Goal: Transaction & Acquisition: Download file/media

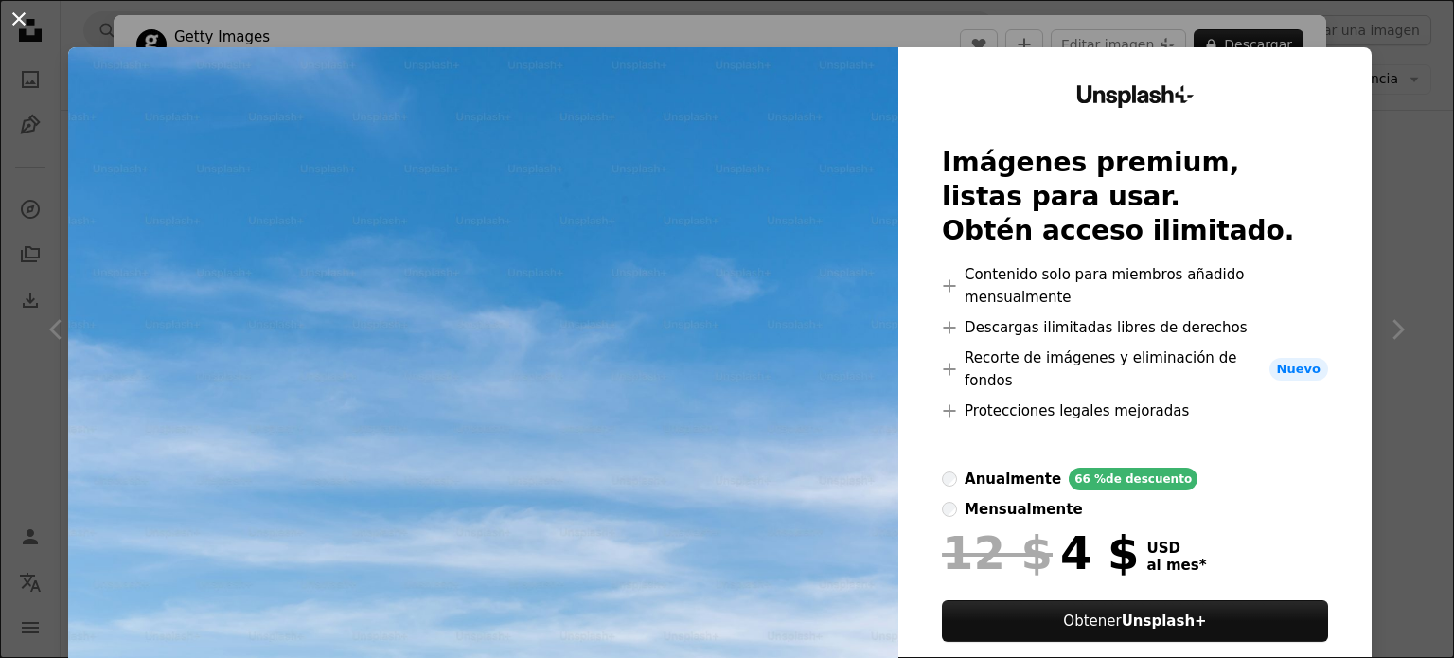
click at [16, 30] on button "An X shape" at bounding box center [19, 19] width 23 height 23
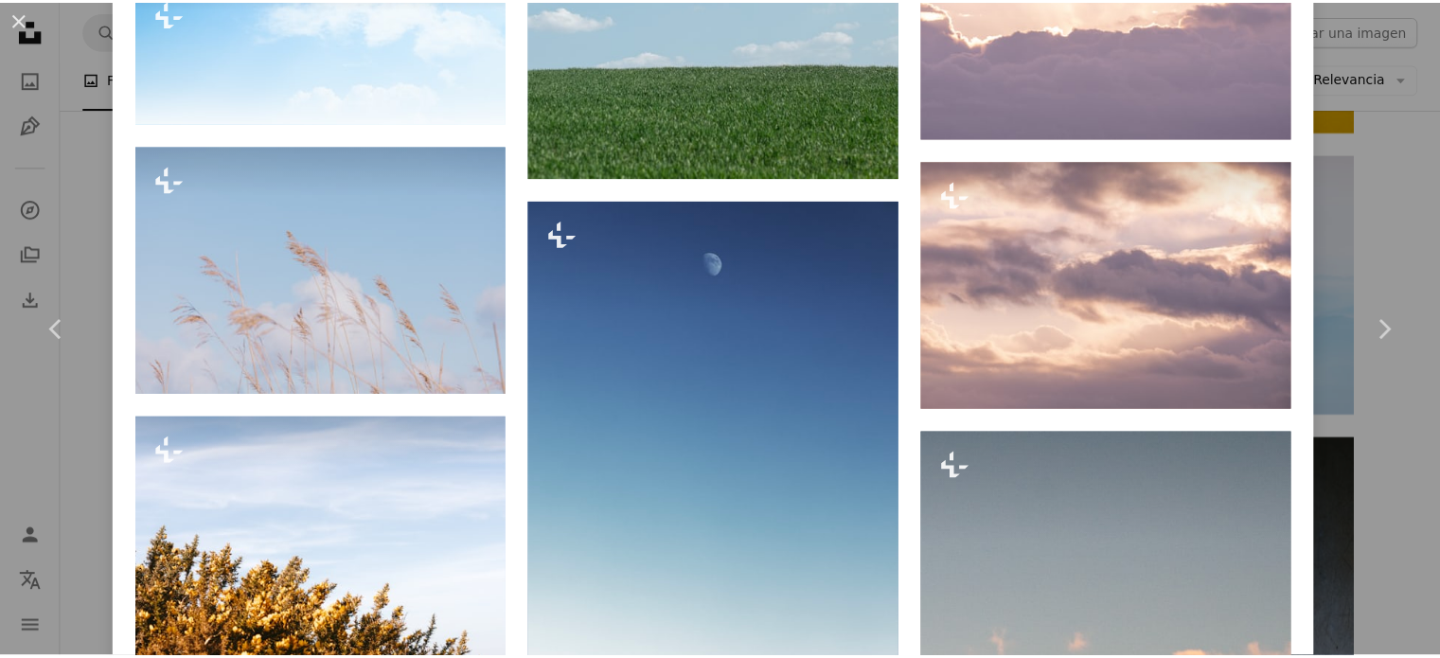
scroll to position [2210, 0]
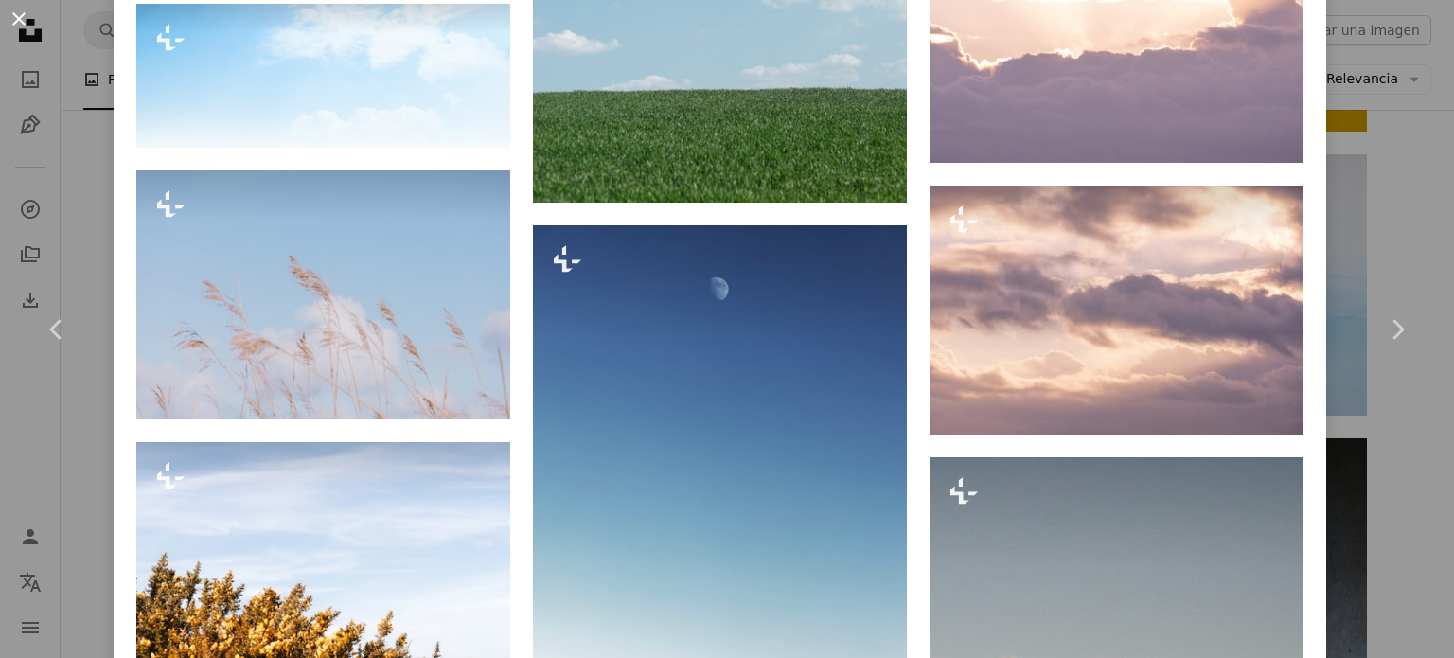
click at [21, 20] on button "An X shape" at bounding box center [19, 19] width 23 height 23
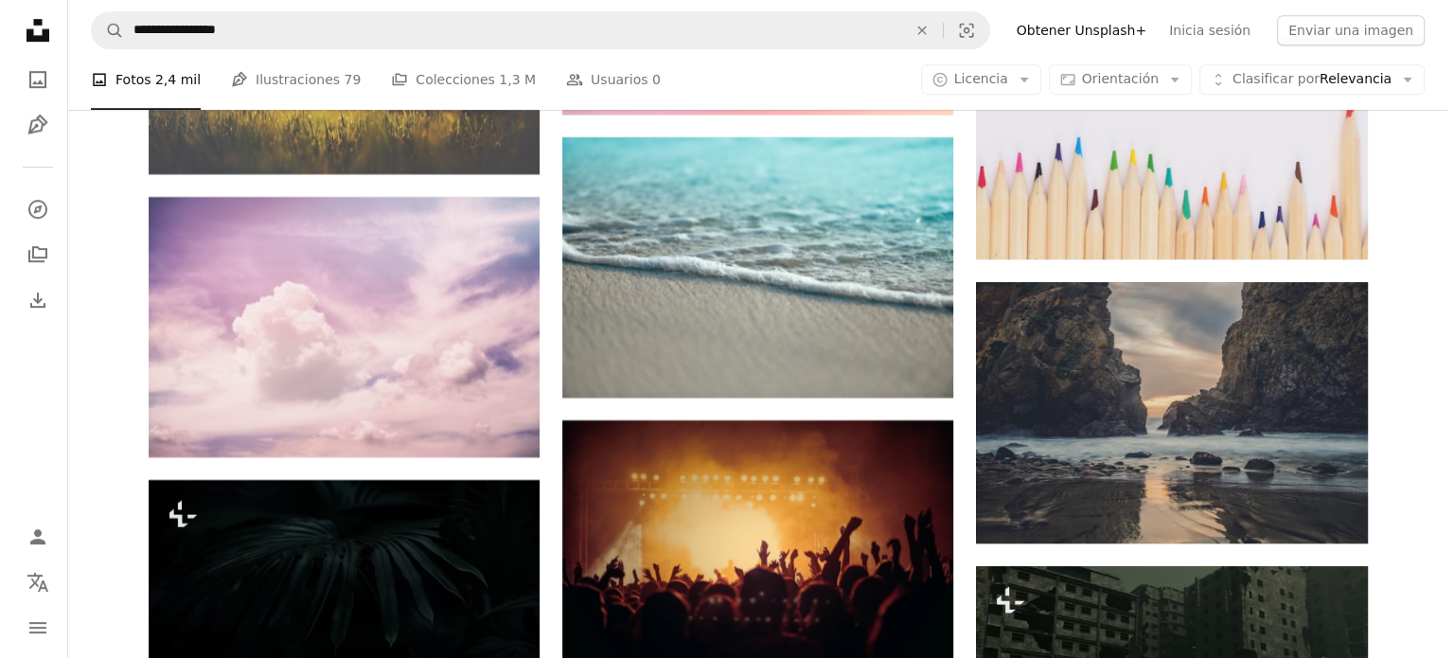
scroll to position [8357, 0]
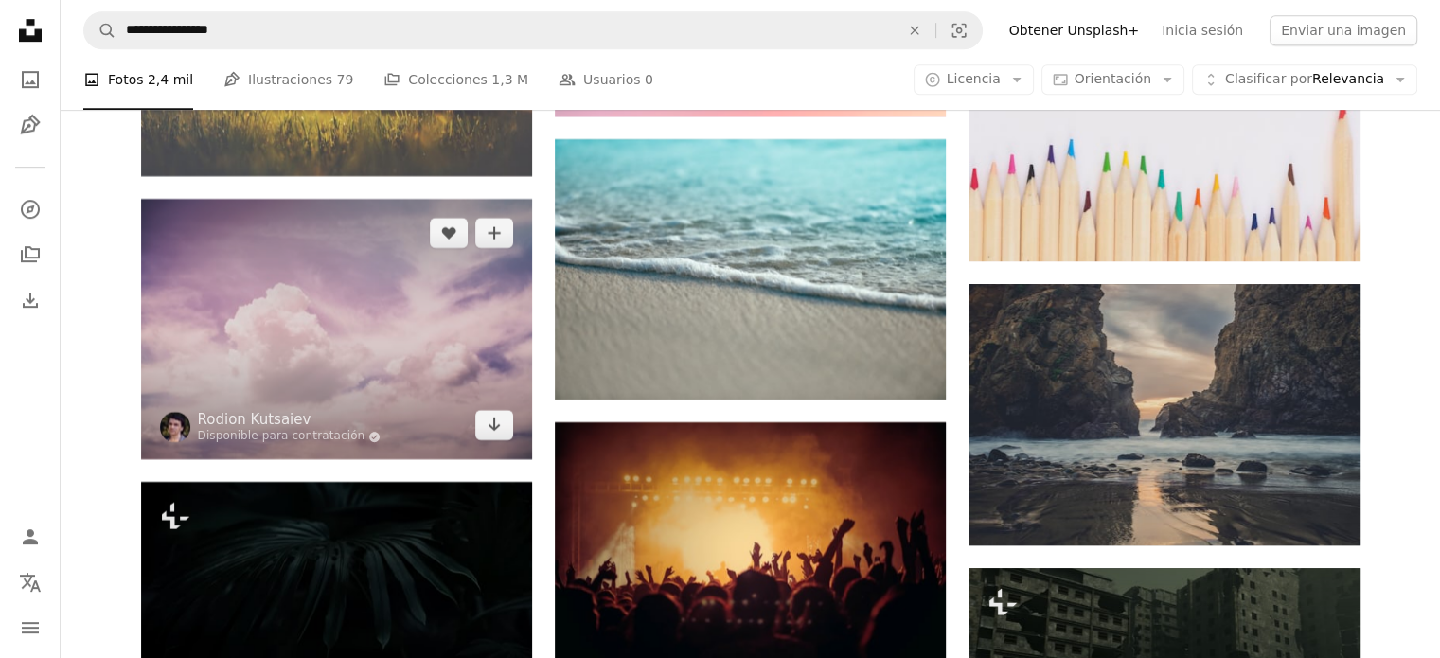
click at [405, 328] on img at bounding box center [336, 329] width 391 height 260
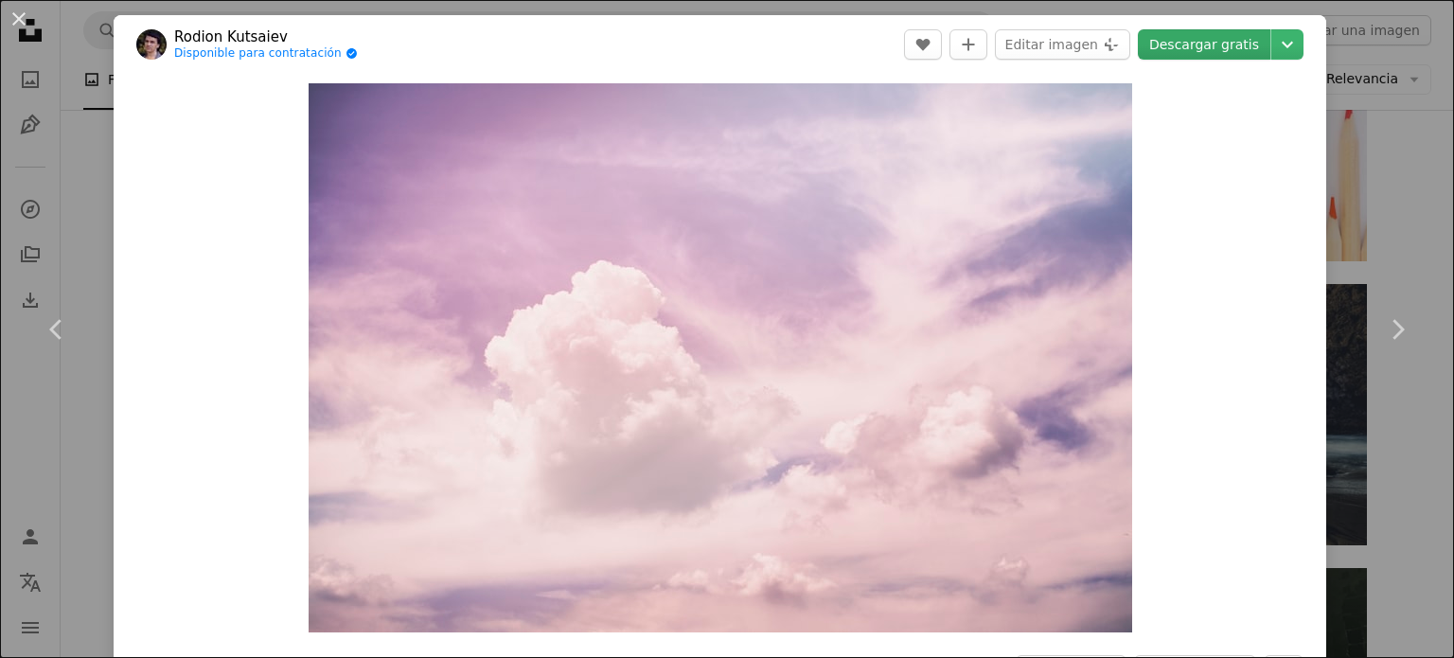
click at [1192, 48] on link "Descargar gratis" at bounding box center [1204, 44] width 133 height 30
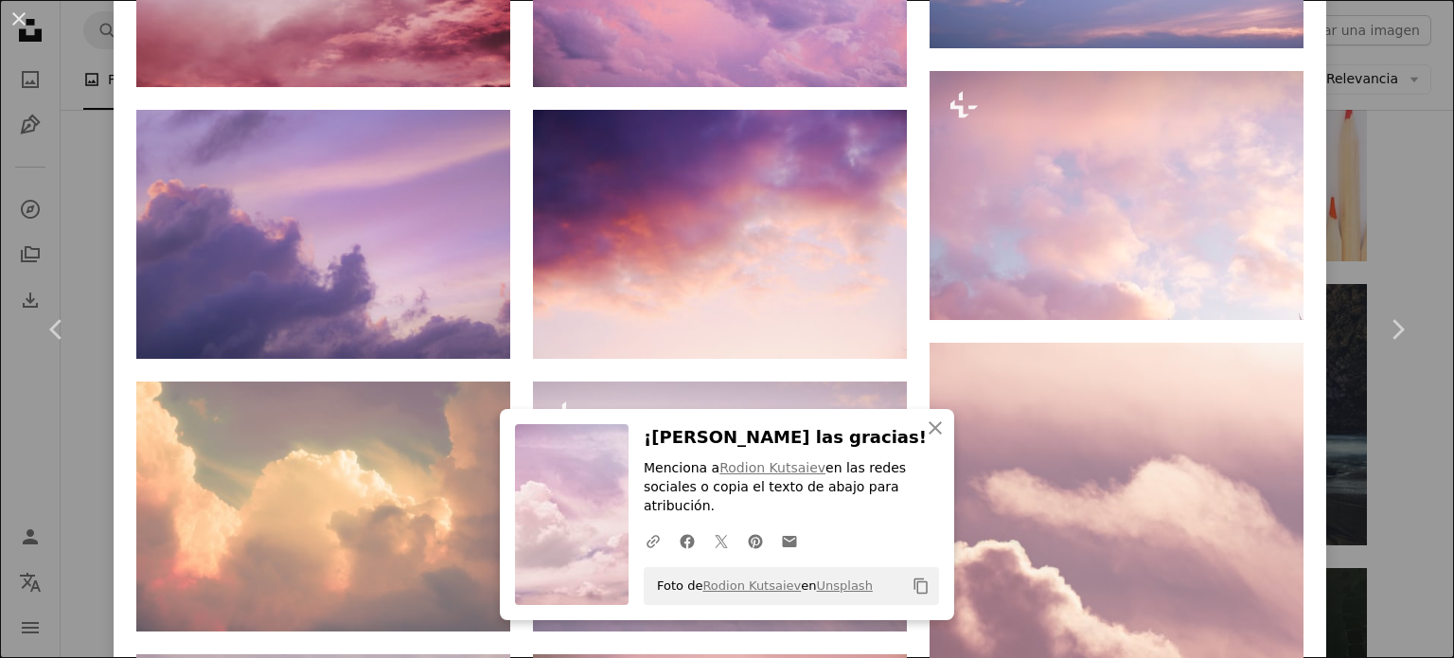
scroll to position [1564, 0]
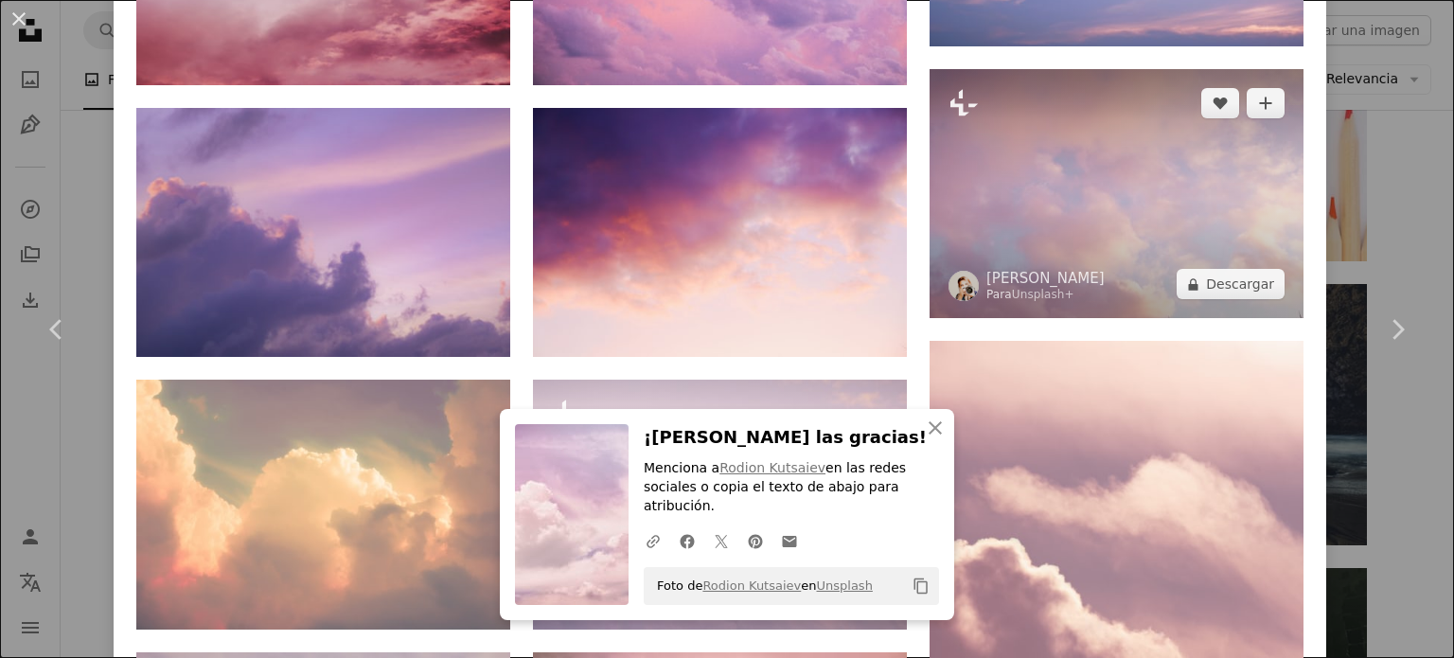
click at [988, 170] on img at bounding box center [1117, 193] width 374 height 249
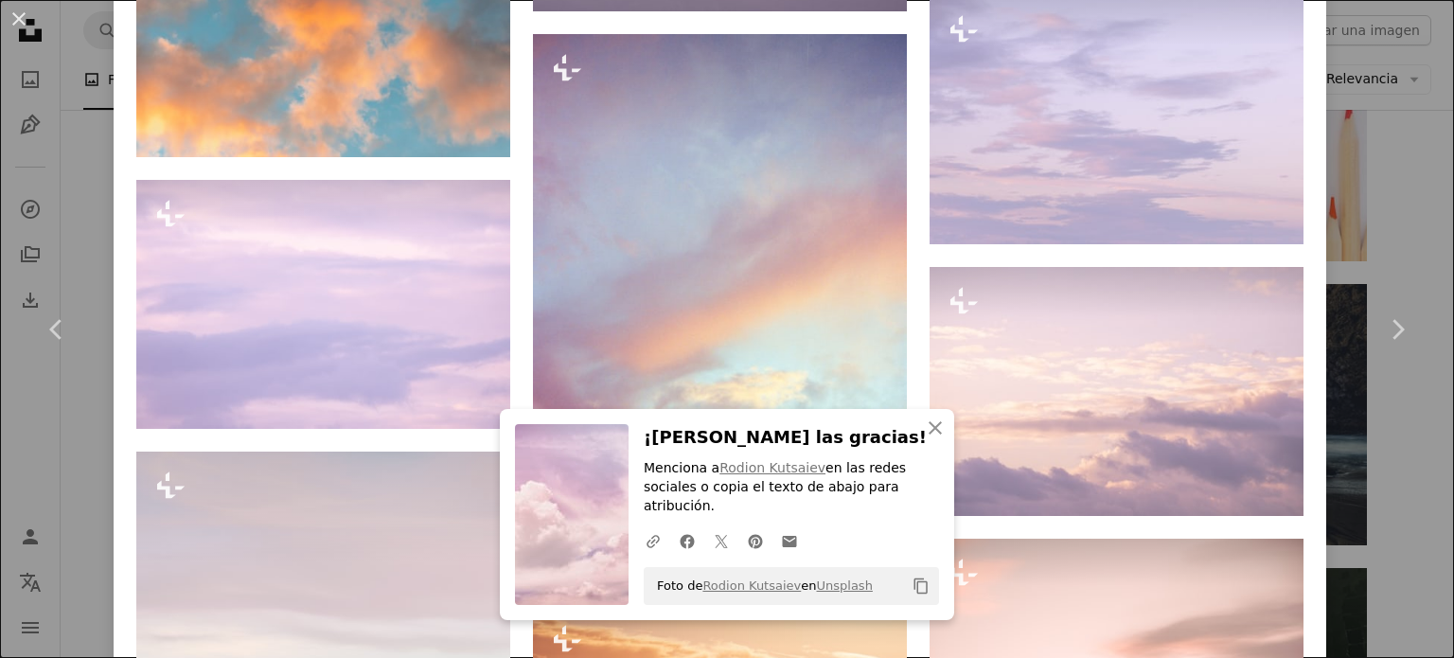
scroll to position [1882, 0]
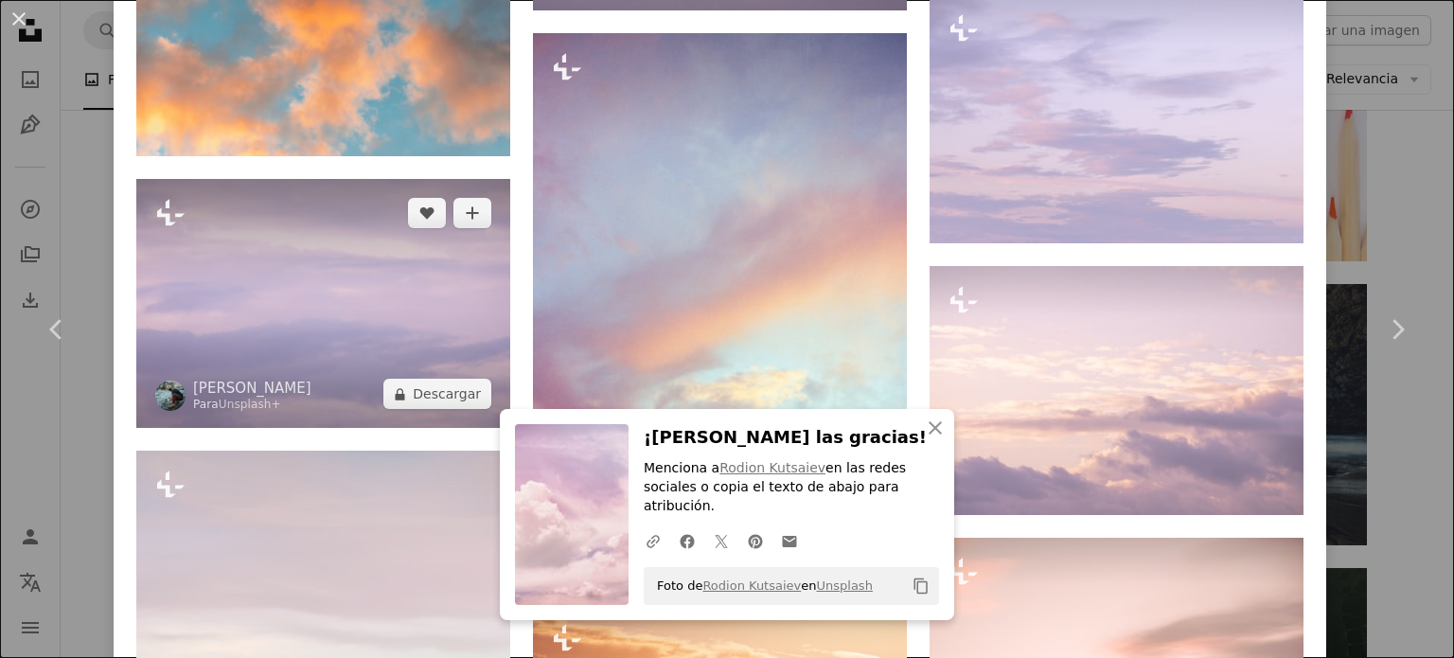
click at [362, 261] on img at bounding box center [323, 303] width 374 height 249
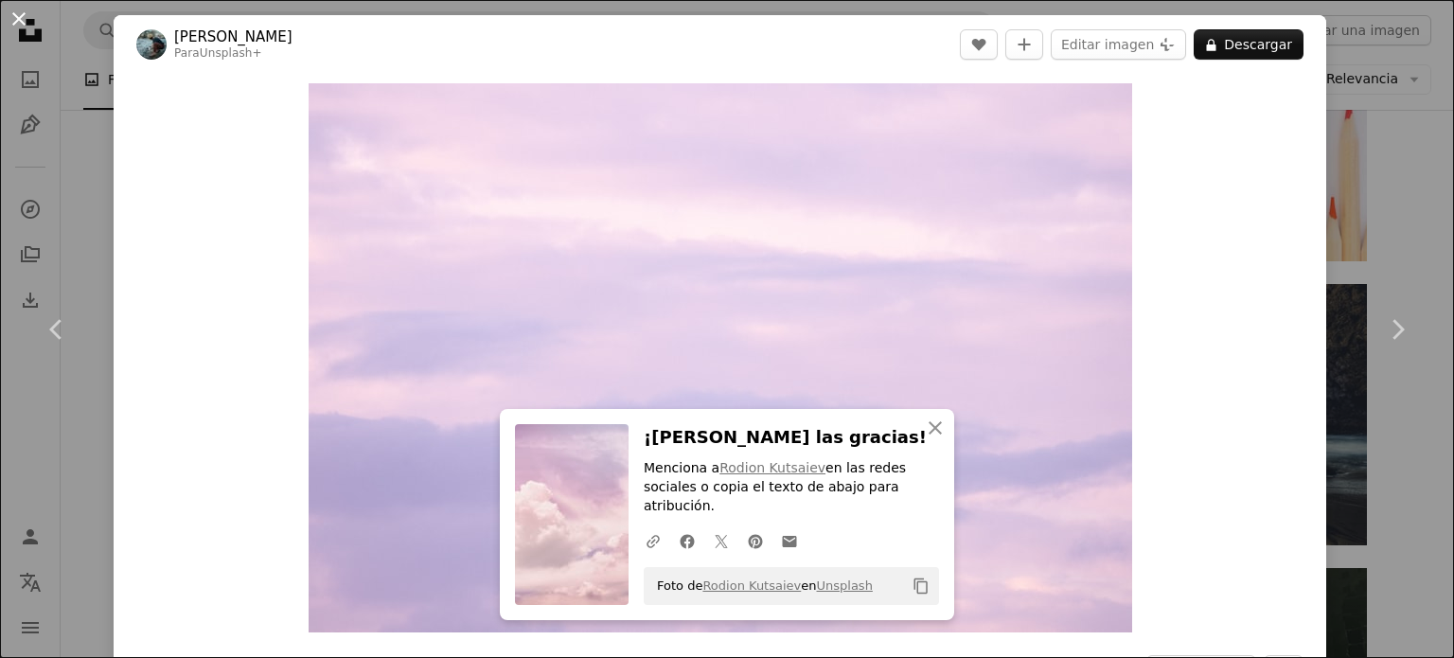
click at [20, 12] on button "An X shape" at bounding box center [19, 19] width 23 height 23
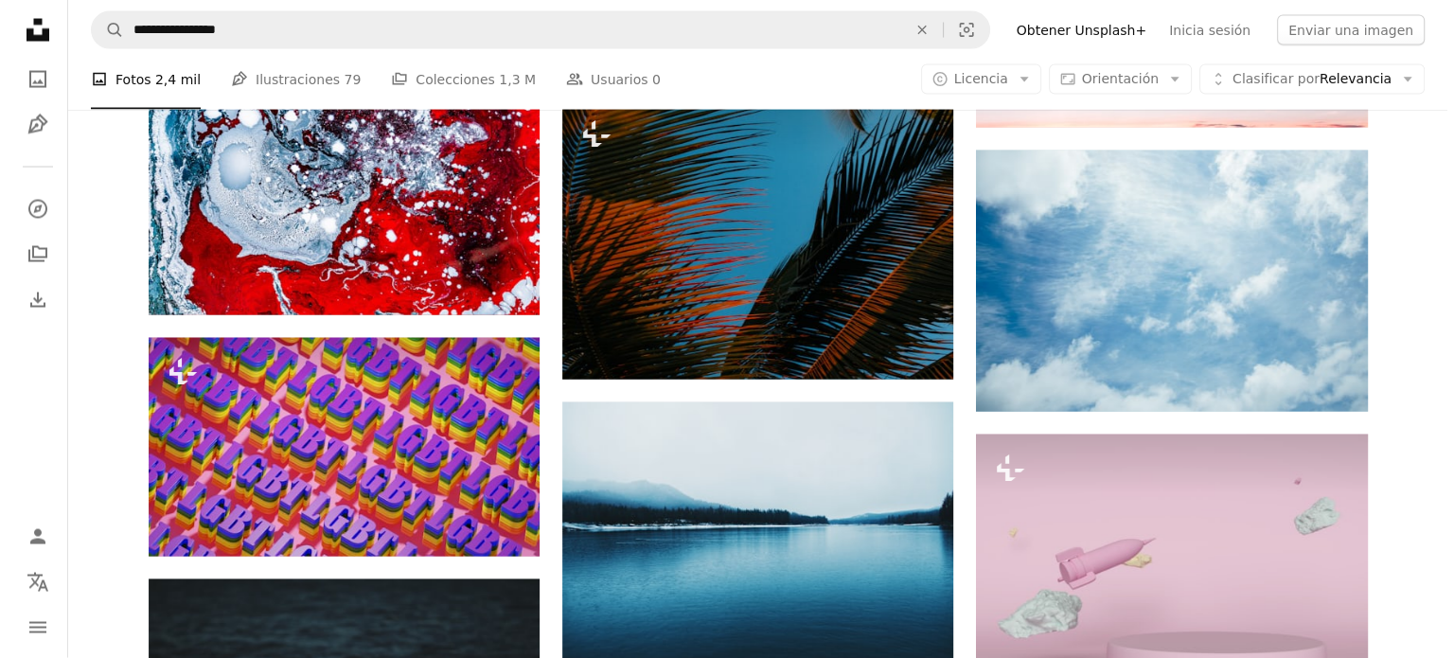
scroll to position [11049, 0]
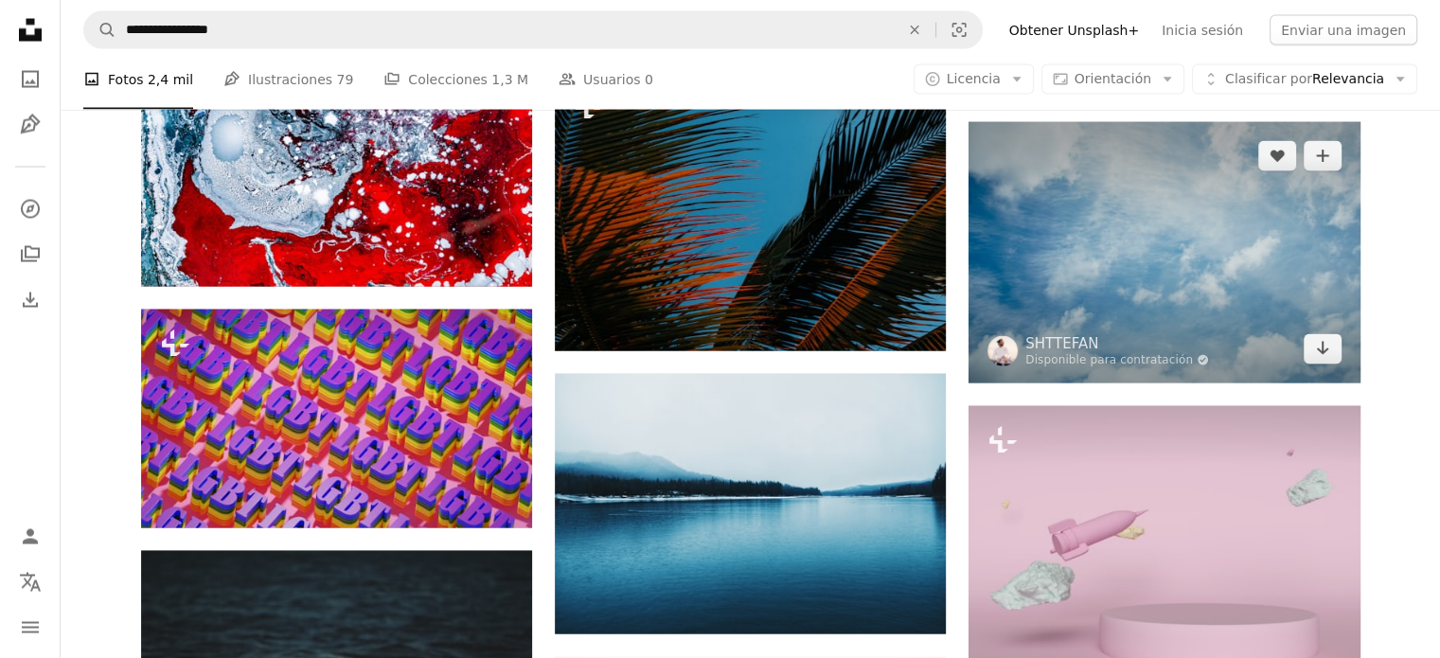
click at [1115, 233] on img at bounding box center [1163, 252] width 391 height 260
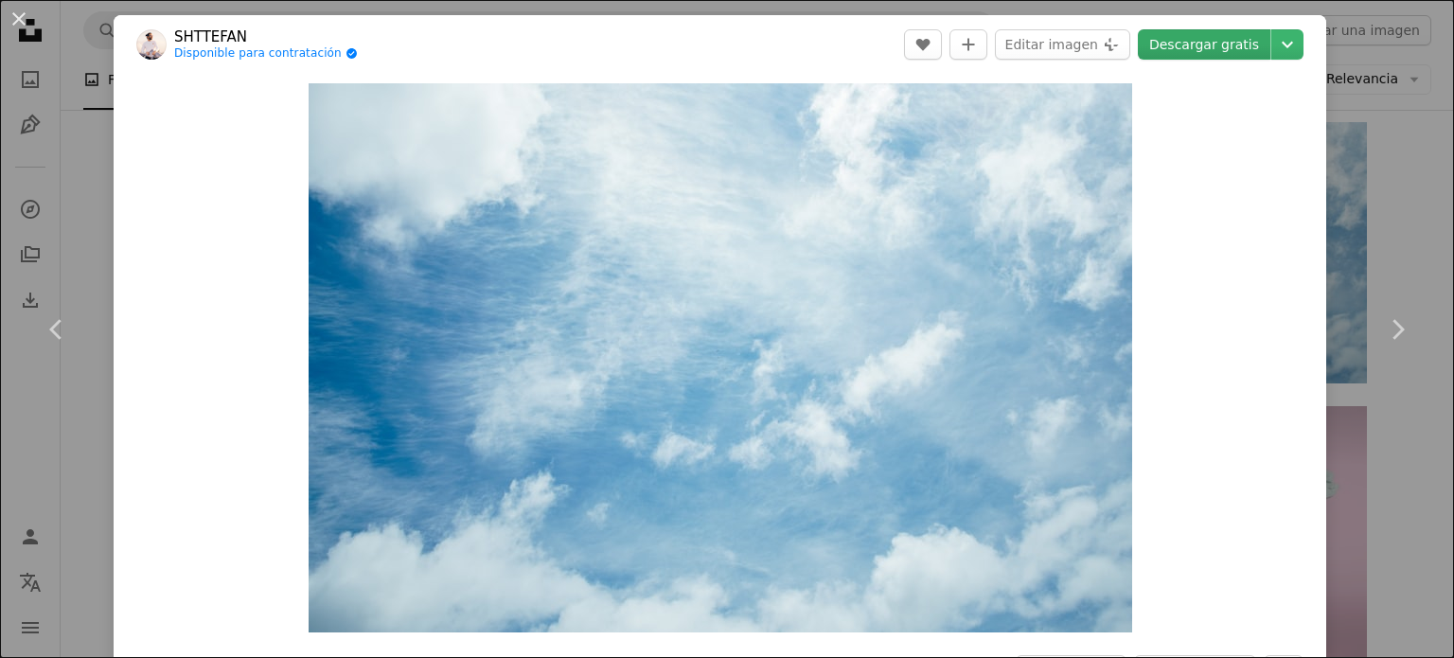
click at [1176, 48] on link "Descargar gratis" at bounding box center [1204, 44] width 133 height 30
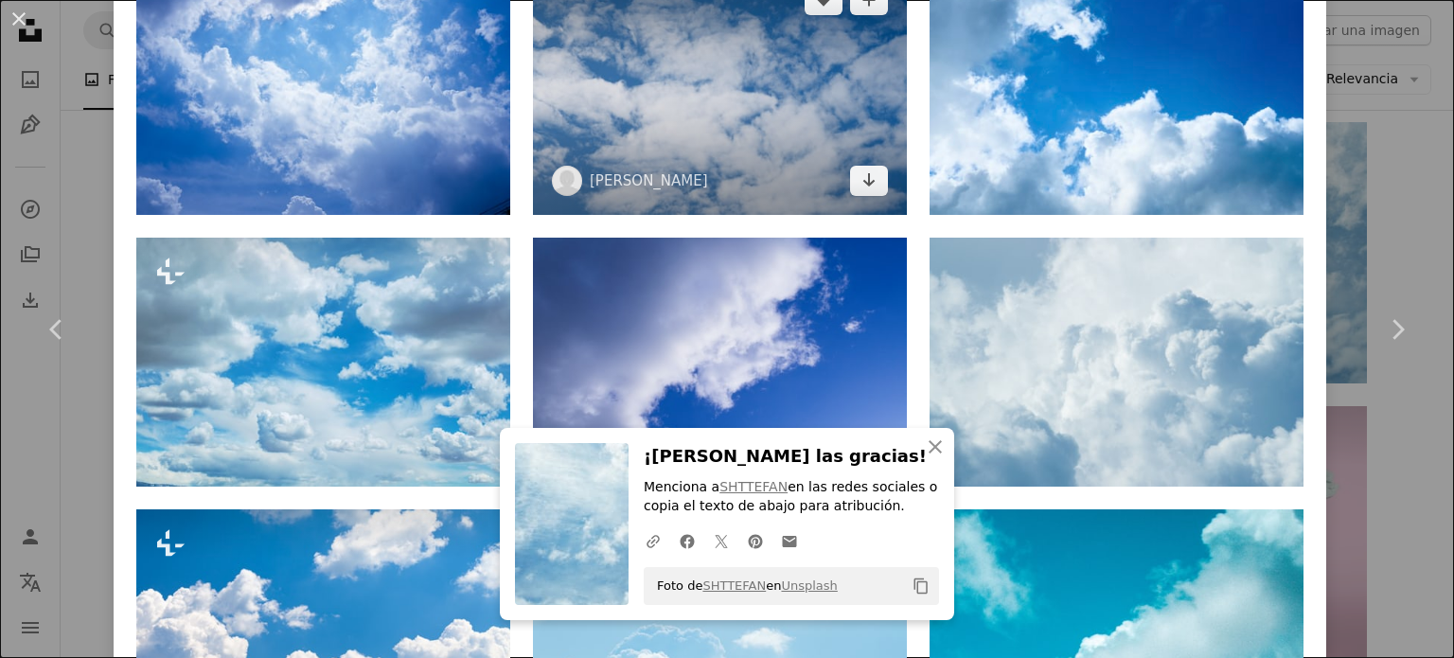
scroll to position [1393, 0]
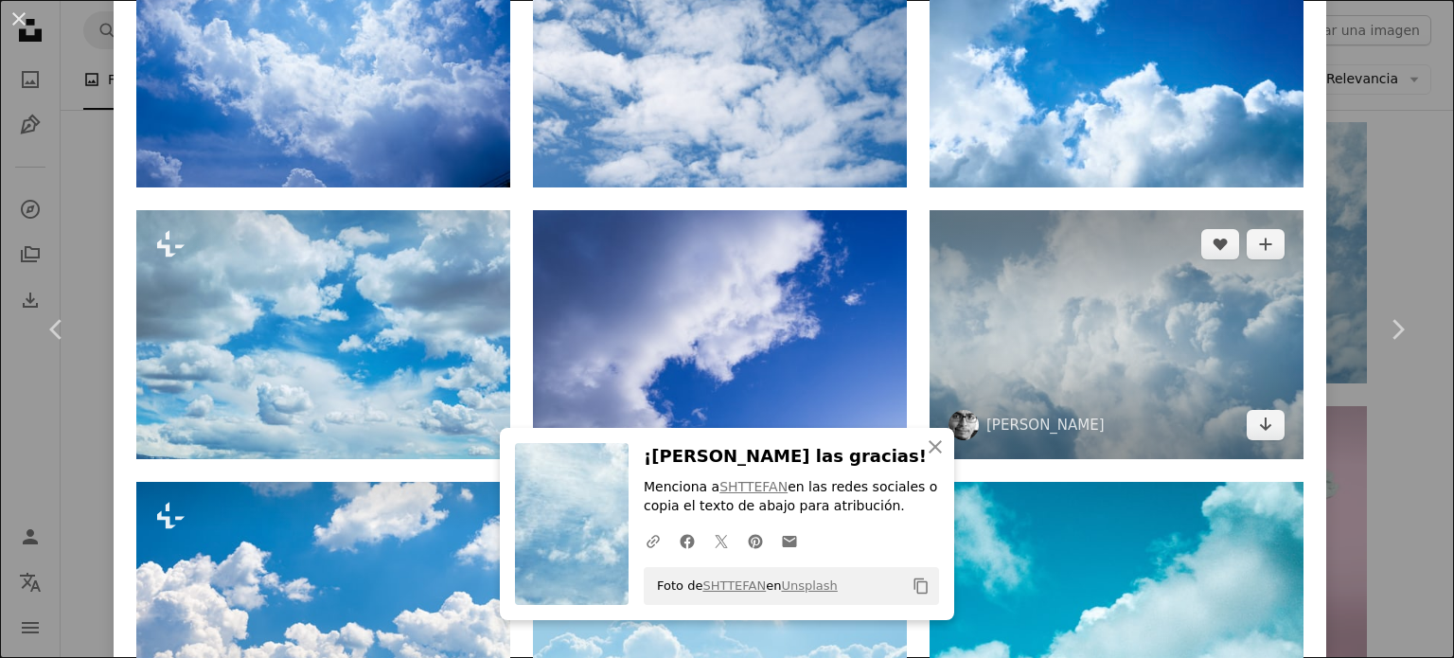
click at [958, 329] on img at bounding box center [1117, 334] width 374 height 248
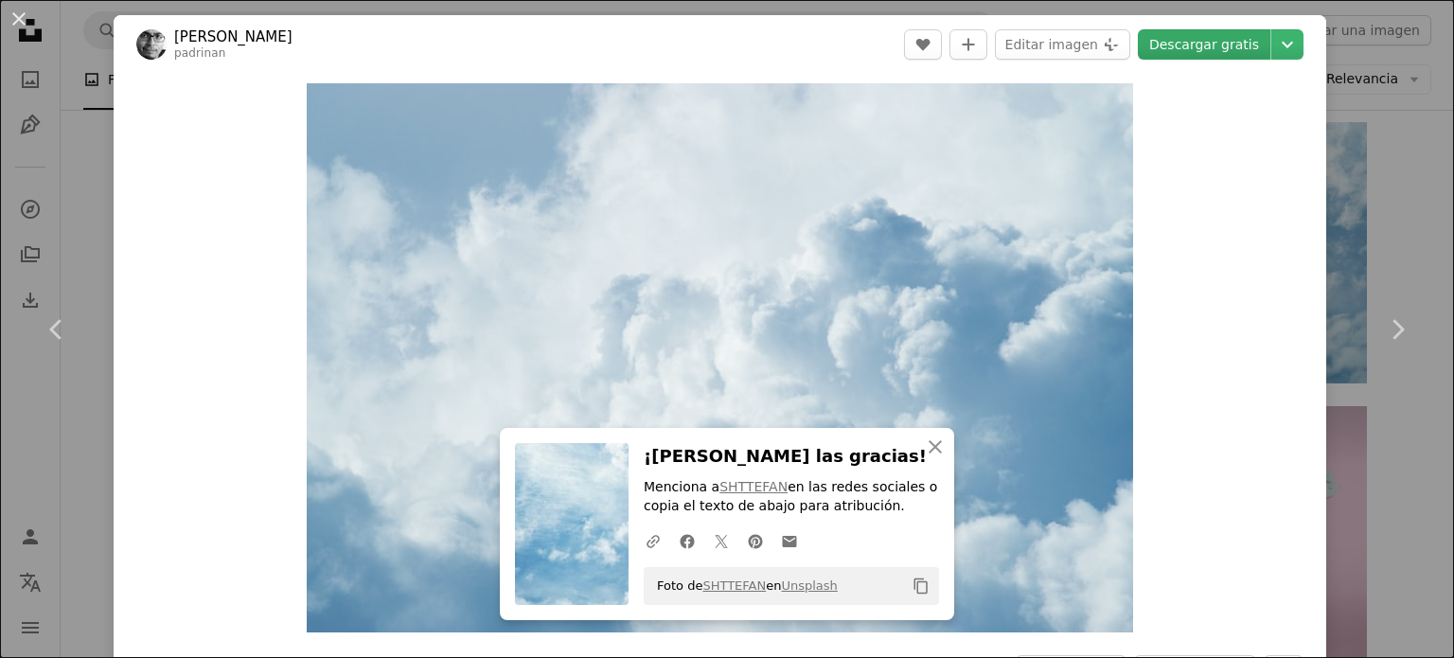
click at [1186, 48] on link "Descargar gratis" at bounding box center [1204, 44] width 133 height 30
